Goal: Task Accomplishment & Management: Manage account settings

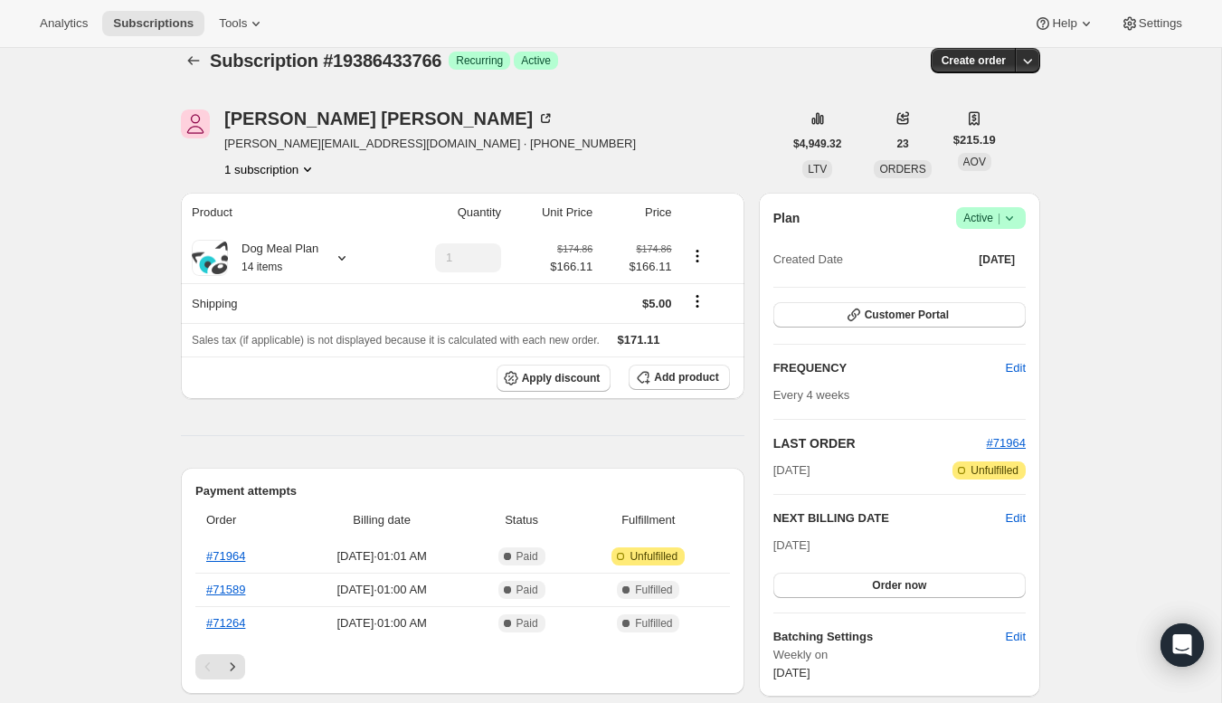
scroll to position [43, 0]
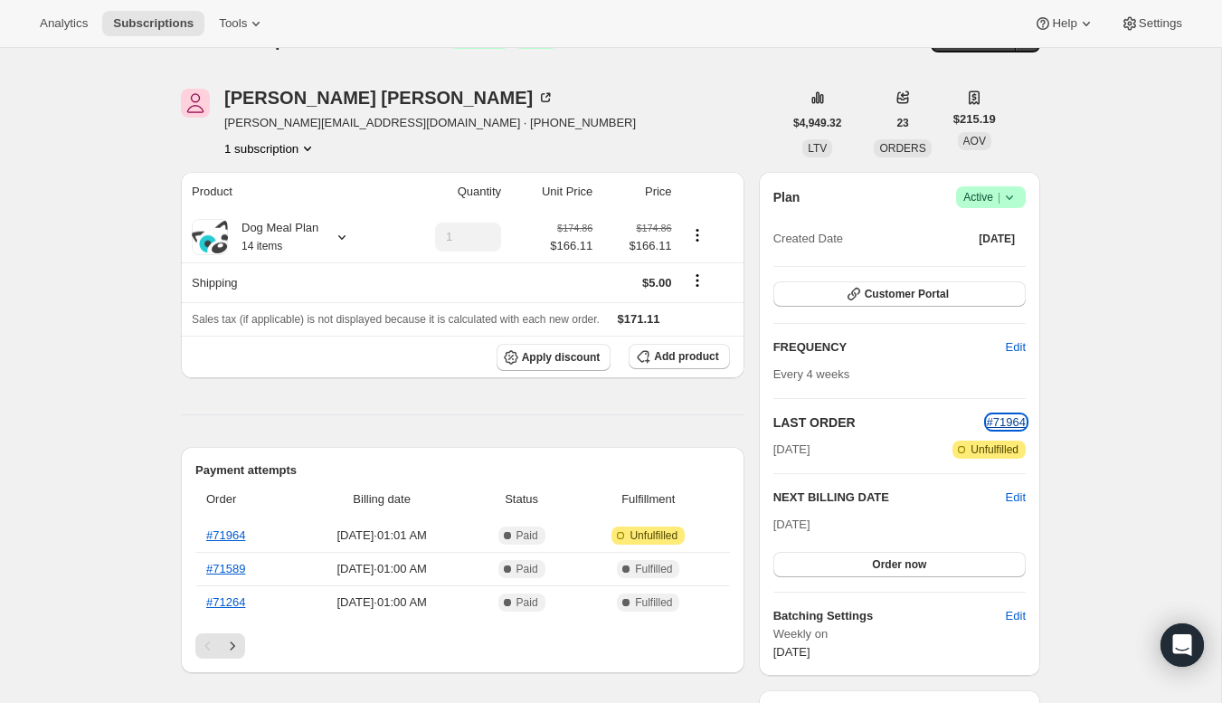
click at [1002, 424] on span "#71964" at bounding box center [1006, 422] width 39 height 14
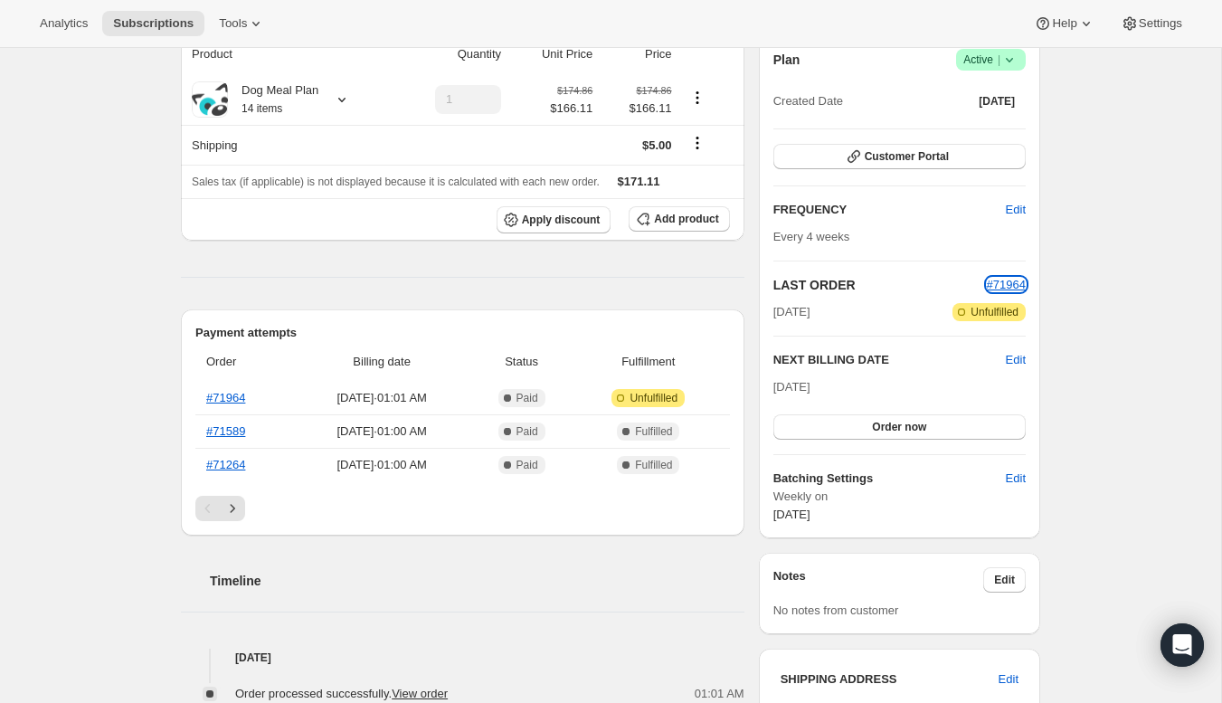
scroll to position [223, 0]
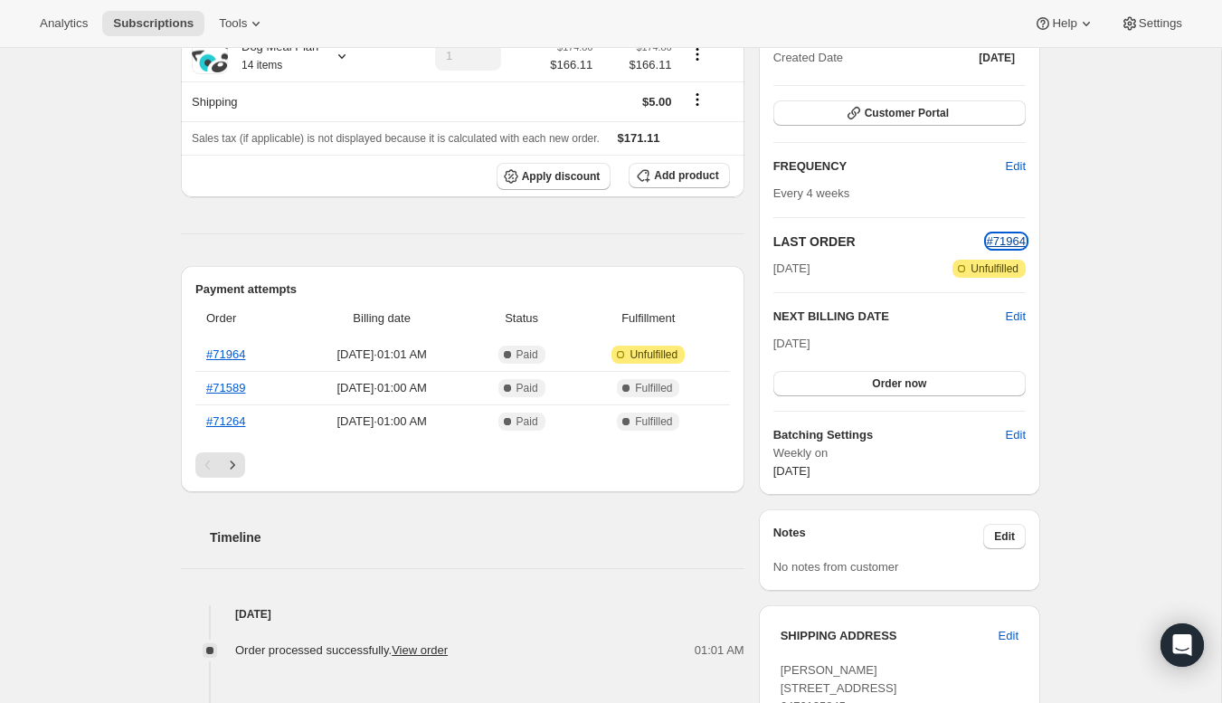
click at [1004, 238] on span "#71964" at bounding box center [1006, 241] width 39 height 14
click at [237, 353] on link "#71964" at bounding box center [225, 354] width 39 height 14
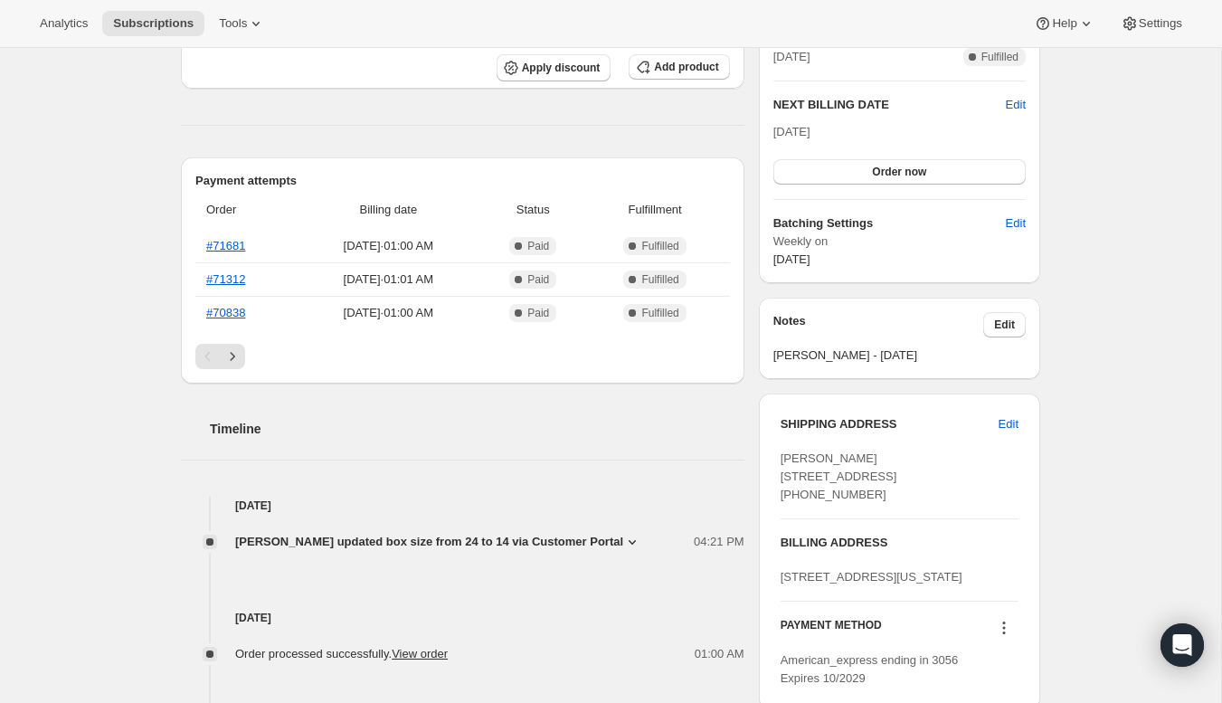
scroll to position [601, 0]
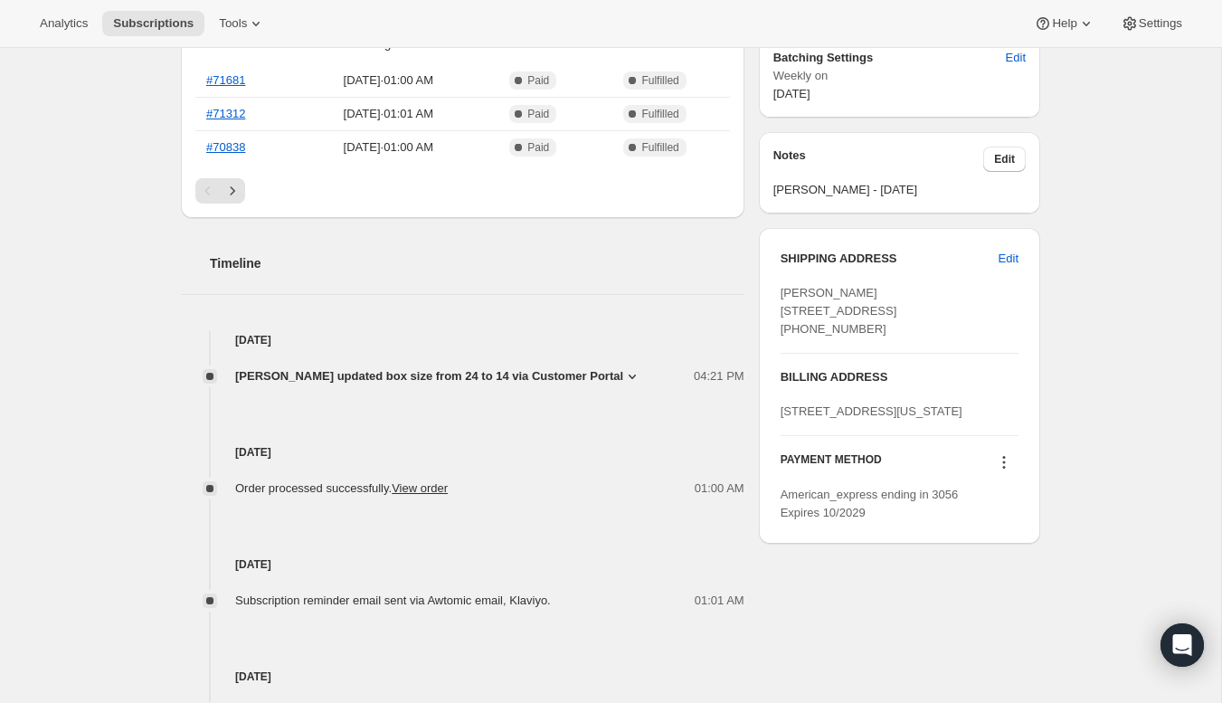
click at [511, 470] on div "Order processed successfully. View order 01:00 AM" at bounding box center [462, 479] width 563 height 36
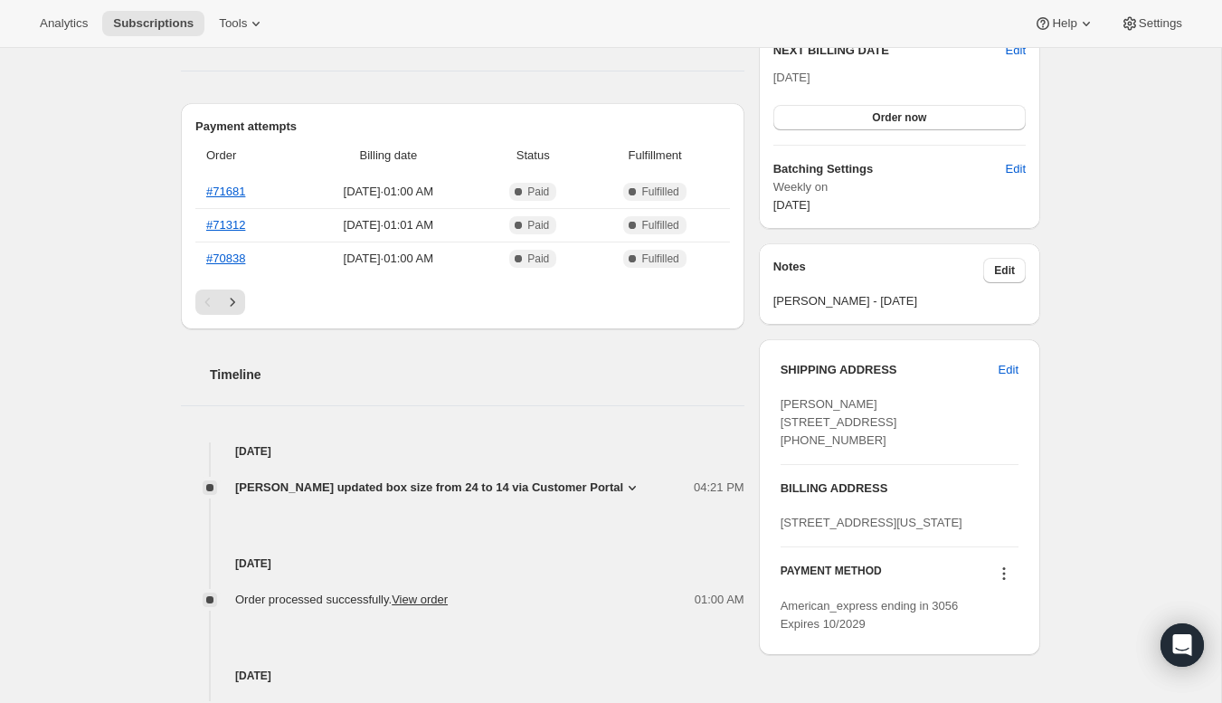
scroll to position [0, 0]
